Goal: Transaction & Acquisition: Purchase product/service

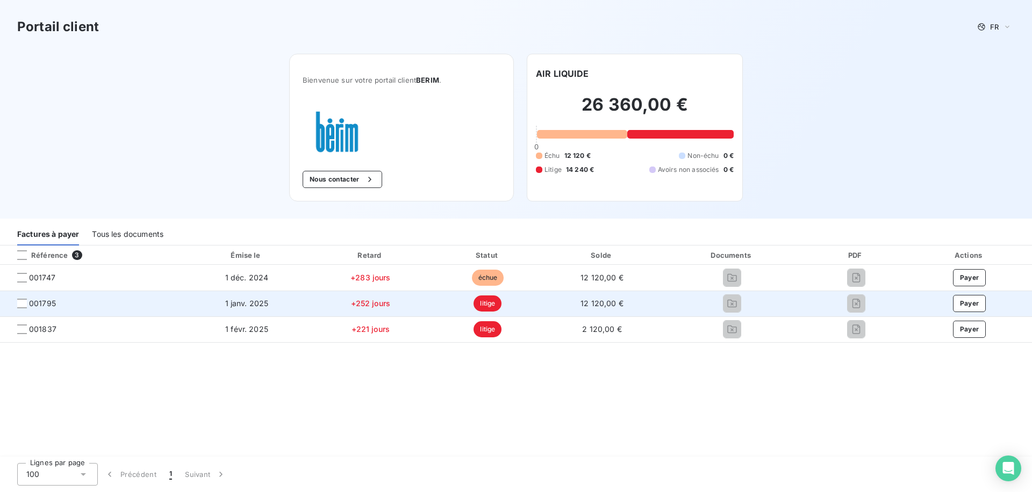
click at [16, 302] on span "001795" at bounding box center [91, 303] width 165 height 11
click at [21, 304] on div at bounding box center [22, 304] width 10 height 10
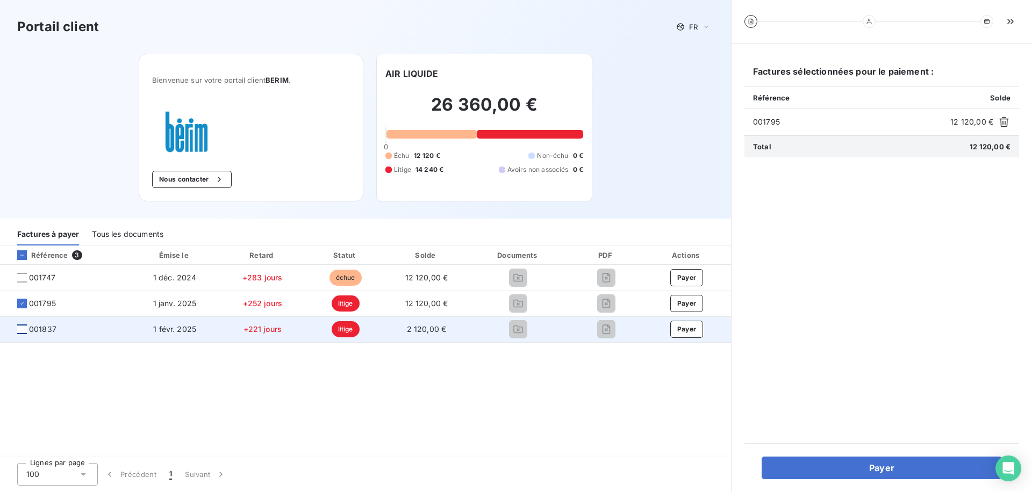
click at [24, 330] on div at bounding box center [22, 330] width 10 height 10
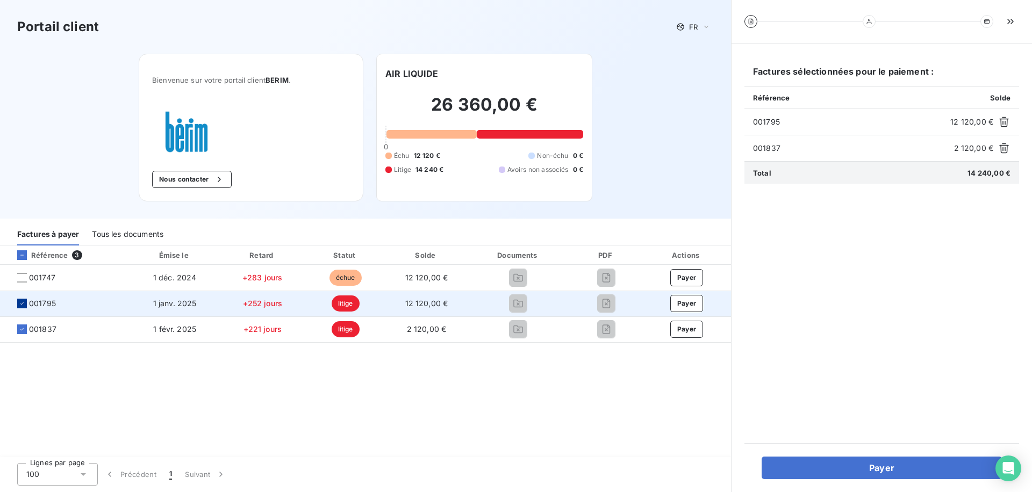
click at [24, 304] on icon at bounding box center [22, 303] width 6 height 6
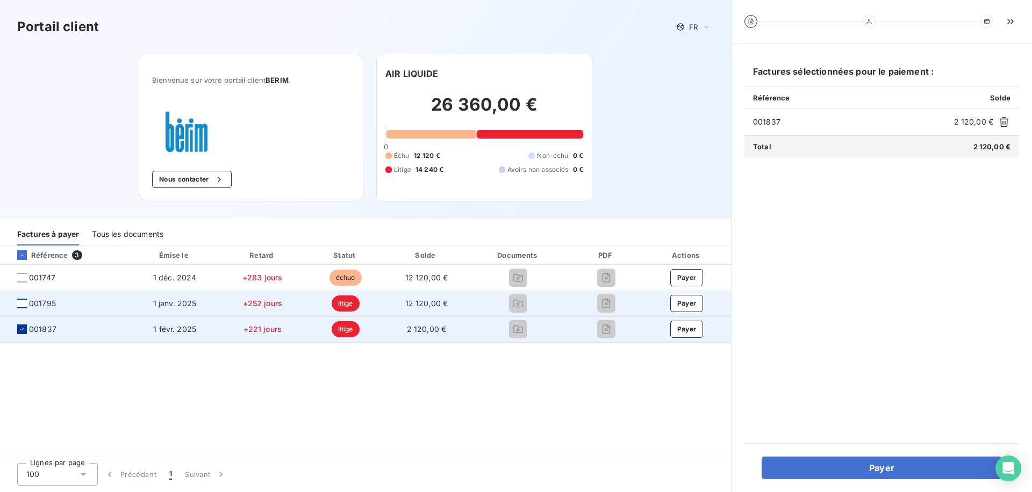
click at [25, 332] on icon at bounding box center [22, 329] width 6 height 6
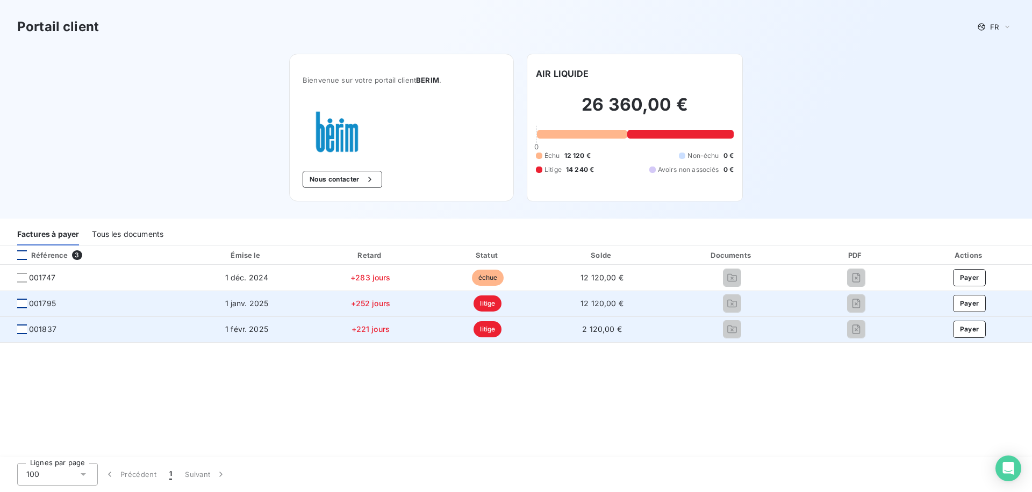
click at [21, 255] on div at bounding box center [22, 255] width 10 height 10
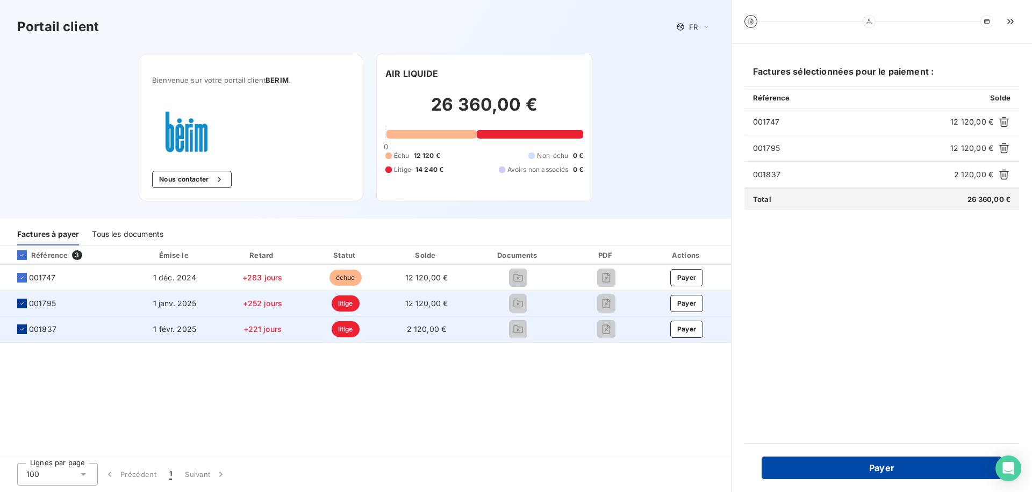
click at [830, 472] on button "Payer" at bounding box center [882, 468] width 240 height 23
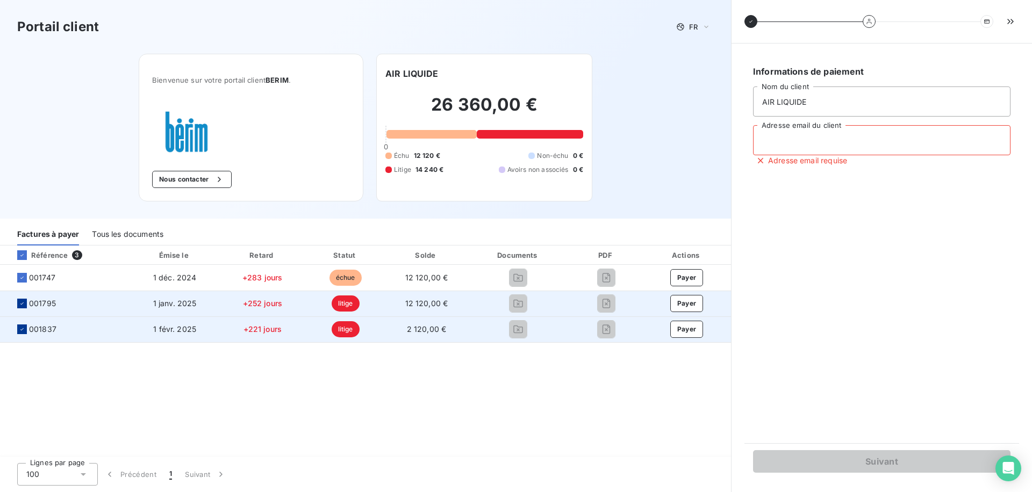
click at [789, 141] on input "Adresse email du client" at bounding box center [881, 140] width 257 height 30
type input "[EMAIL_ADDRESS][DOMAIN_NAME]"
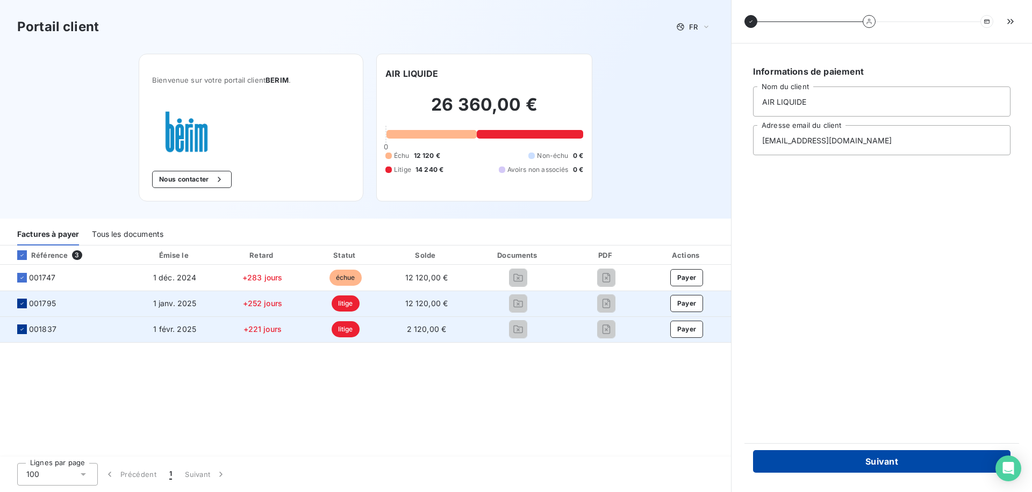
click at [814, 457] on button "Suivant" at bounding box center [881, 461] width 257 height 23
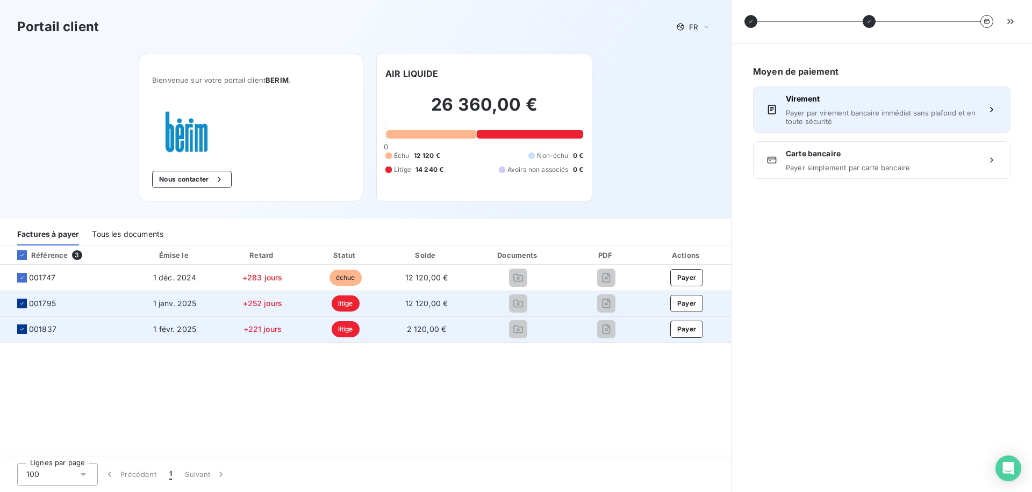
click at [816, 94] on span "Virement" at bounding box center [882, 99] width 192 height 11
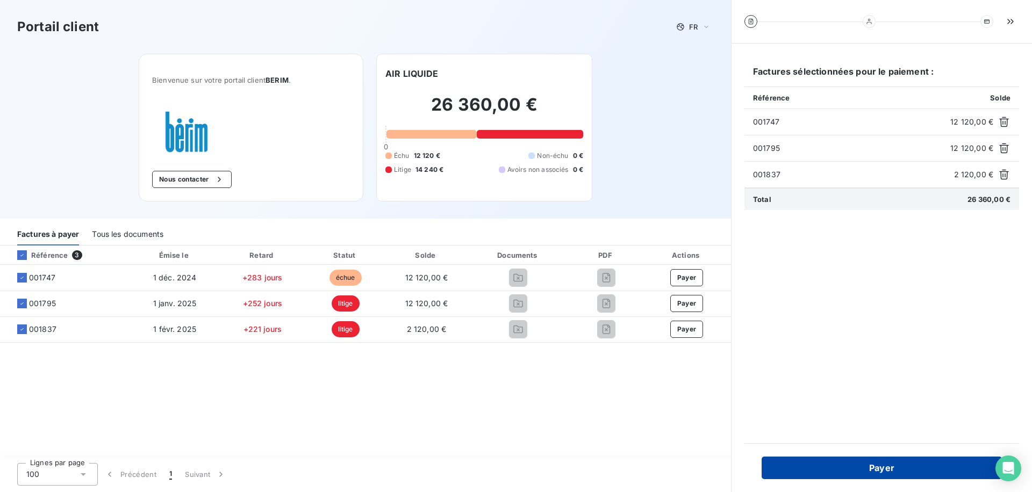
click at [897, 475] on button "Payer" at bounding box center [882, 468] width 240 height 23
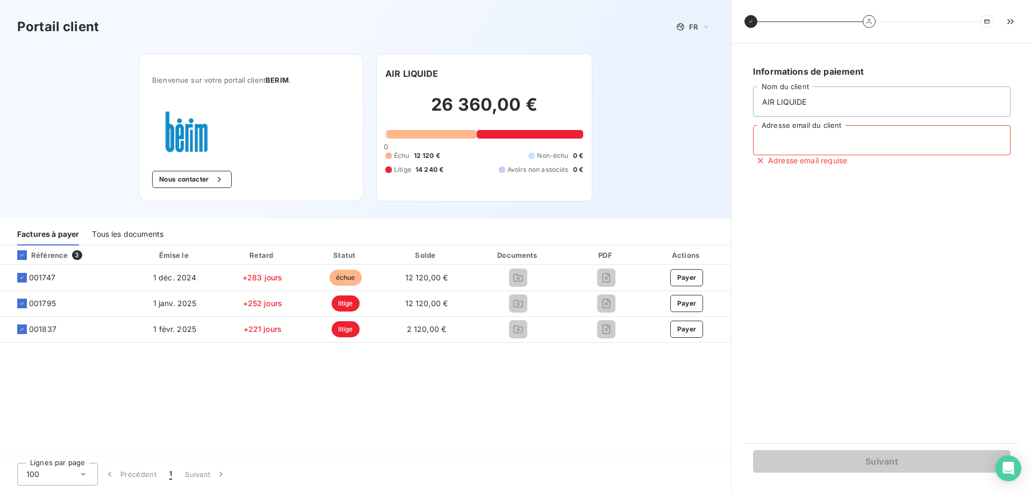
click at [792, 150] on input "Adresse email du client" at bounding box center [881, 140] width 257 height 30
type input "[EMAIL_ADDRESS][DOMAIN_NAME]"
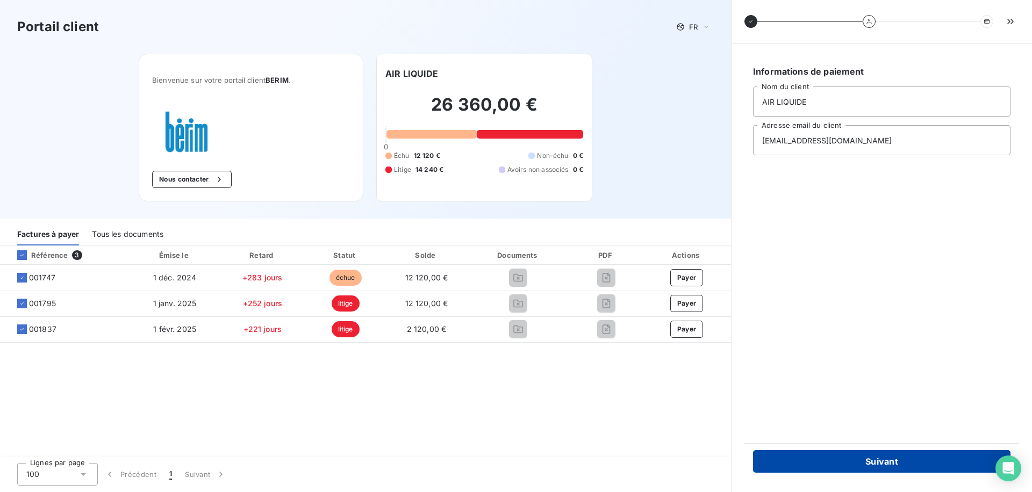
click at [840, 464] on button "Suivant" at bounding box center [881, 461] width 257 height 23
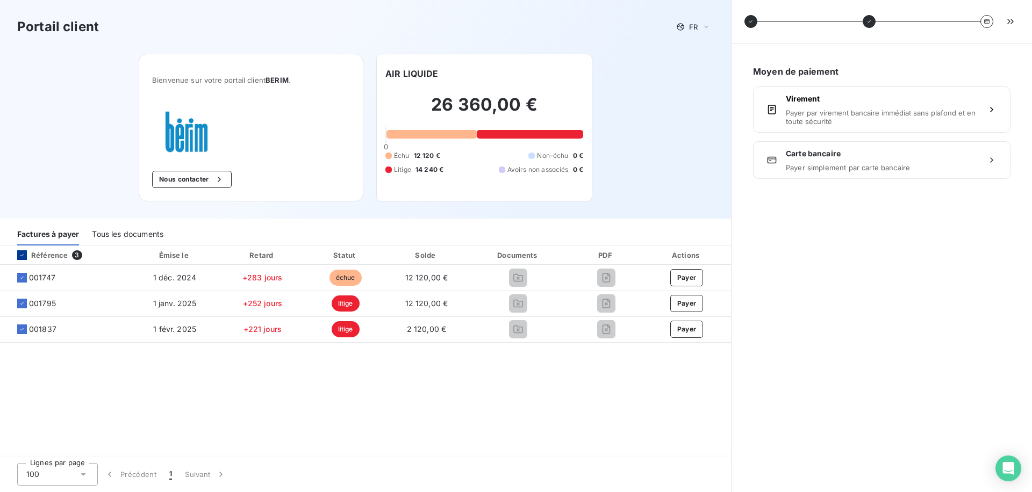
click at [22, 253] on icon at bounding box center [22, 255] width 6 height 6
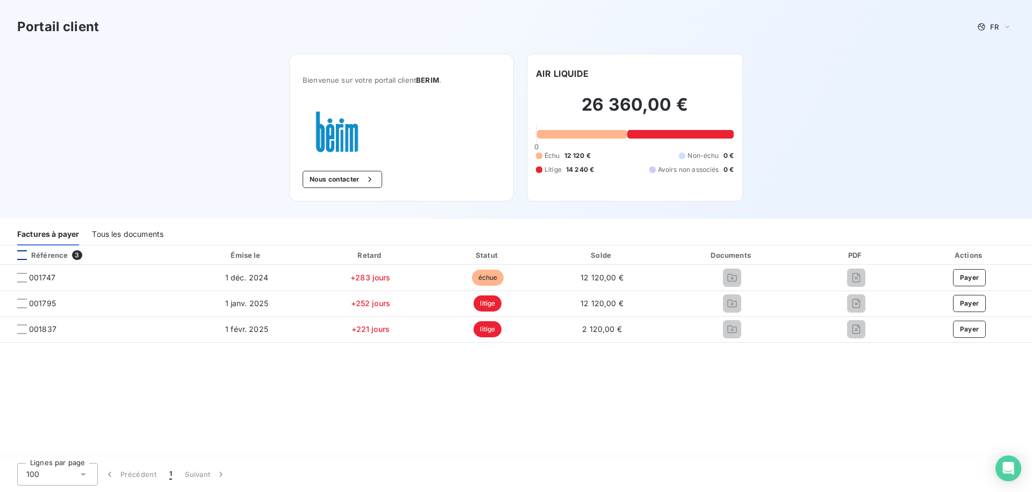
click at [125, 235] on div "Tous les documents" at bounding box center [127, 234] width 71 height 23
